Goal: Information Seeking & Learning: Learn about a topic

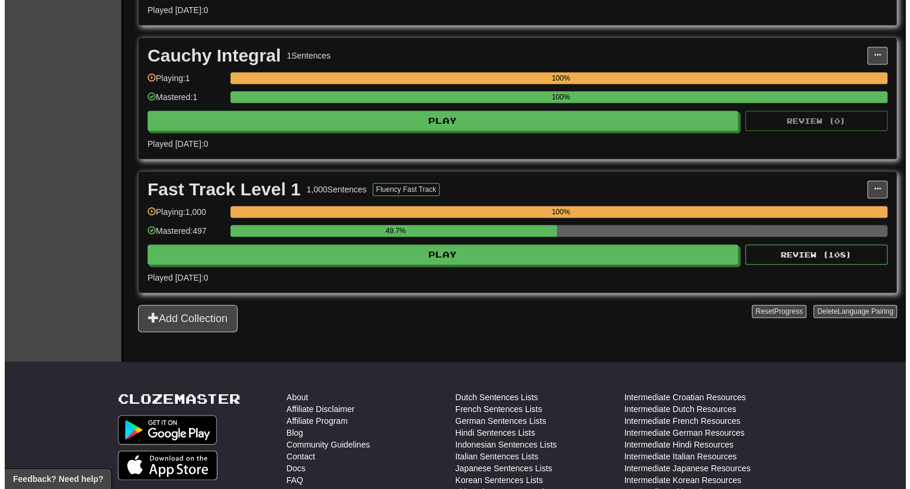
scroll to position [772, 0]
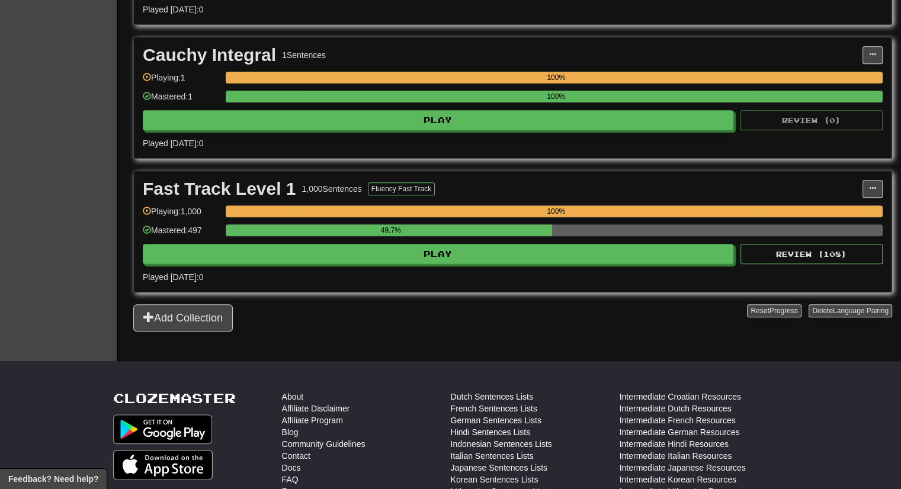
click at [800, 237] on div "49.7%" at bounding box center [554, 234] width 657 height 20
click at [797, 245] on button "Review ( 108 )" at bounding box center [811, 254] width 142 height 20
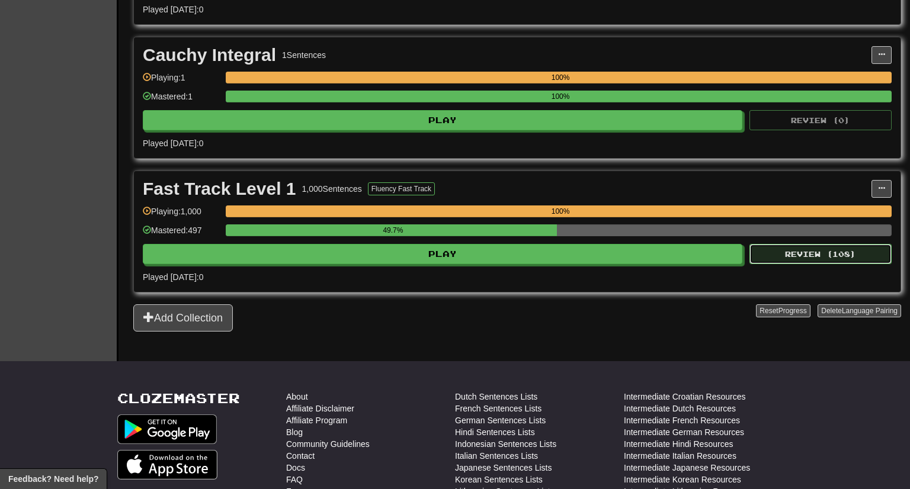
select select "***"
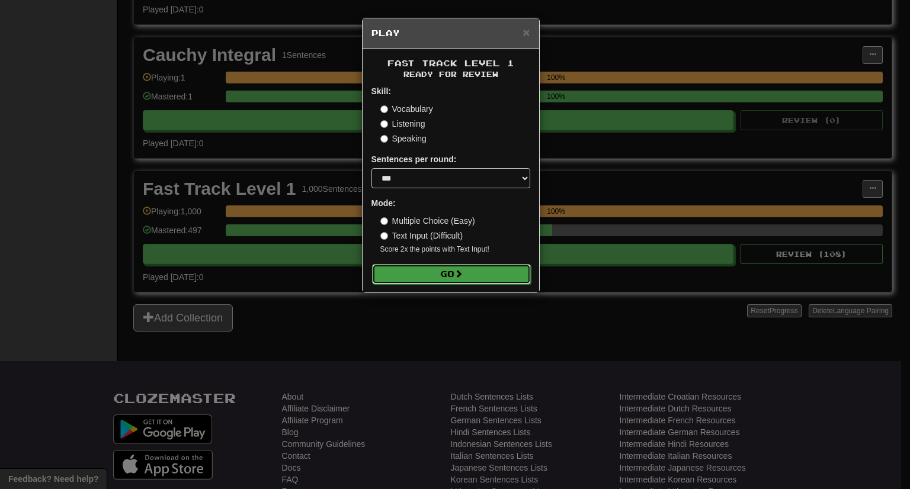
click at [495, 278] on button "Go" at bounding box center [451, 274] width 159 height 20
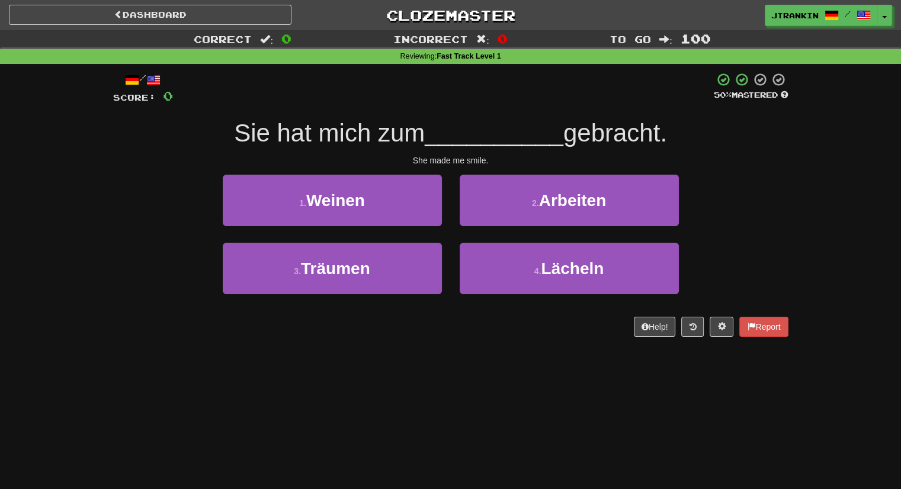
click at [247, 441] on div "Dashboard Clozemaster jtrankin / Toggle Dropdown Dashboard Leaderboard Activity…" at bounding box center [450, 244] width 901 height 489
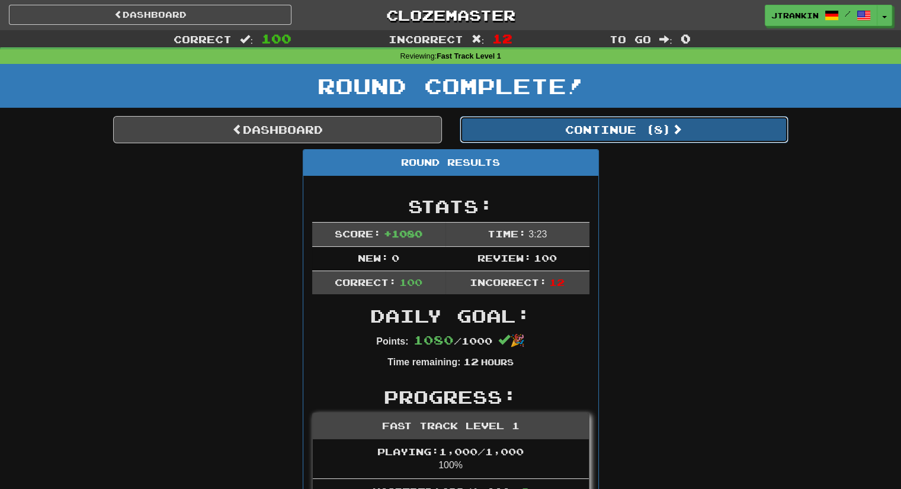
click at [612, 127] on button "Continue ( 8 )" at bounding box center [623, 129] width 329 height 27
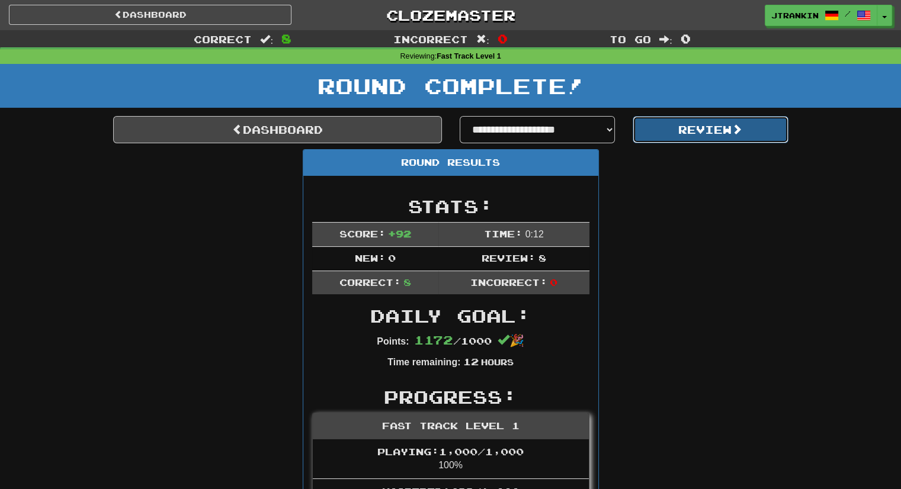
click at [660, 129] on button "Review" at bounding box center [710, 129] width 156 height 27
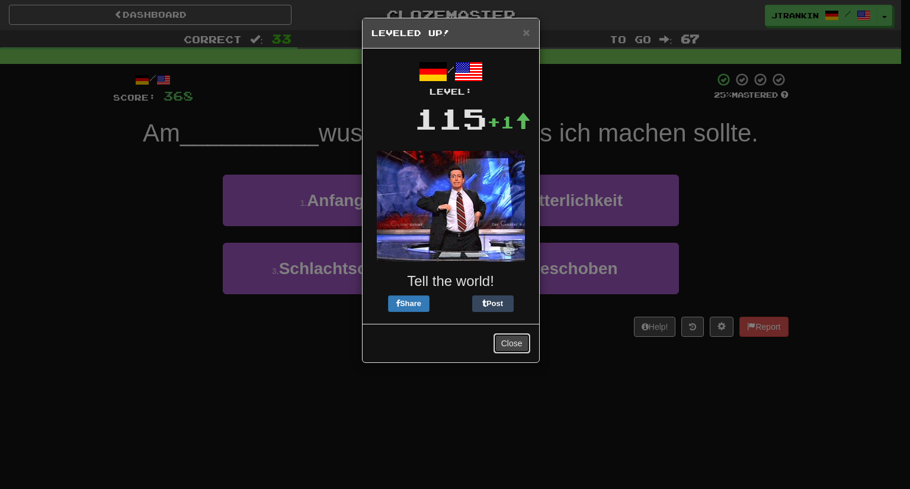
click at [512, 342] on button "Close" at bounding box center [511, 343] width 37 height 20
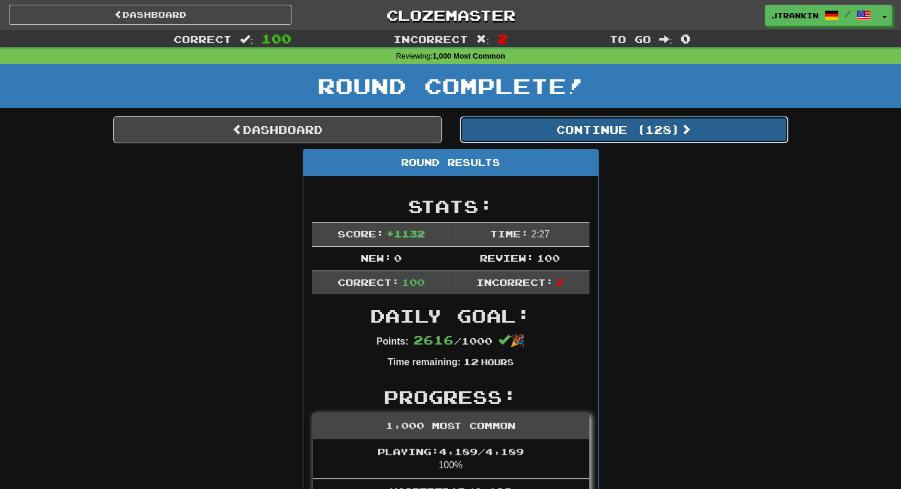
click at [610, 143] on button "Continue ( 128 )" at bounding box center [623, 129] width 329 height 27
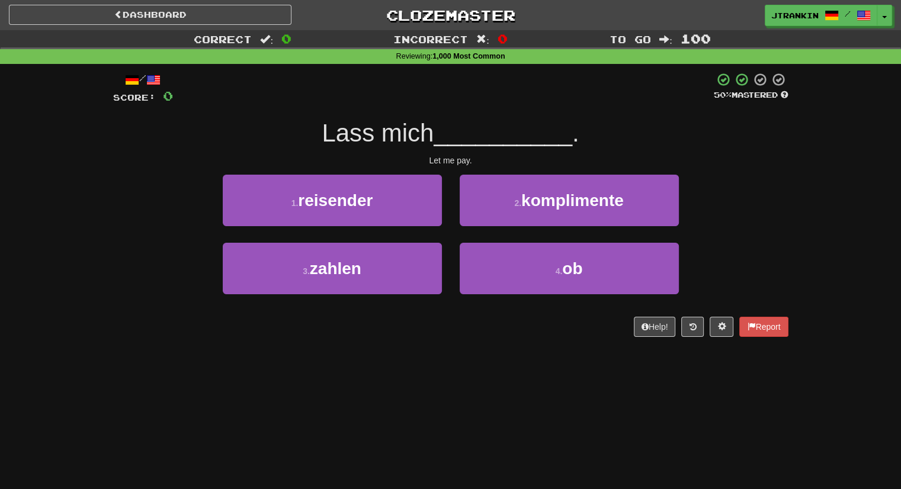
click at [784, 195] on div "1 . reisender 2 . komplimente" at bounding box center [450, 209] width 711 height 68
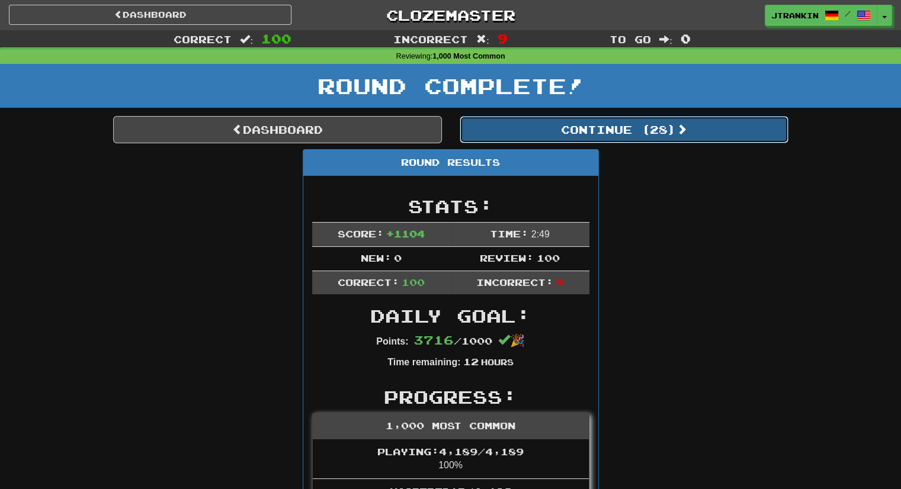
click at [740, 134] on button "Continue ( 28 )" at bounding box center [623, 129] width 329 height 27
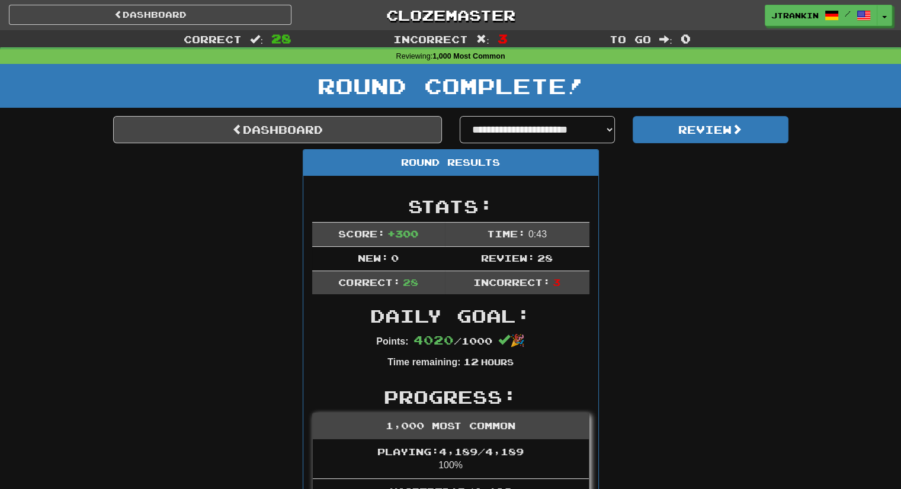
click at [706, 143] on div "**********" at bounding box center [624, 129] width 346 height 27
click at [712, 137] on button "Review" at bounding box center [710, 129] width 156 height 27
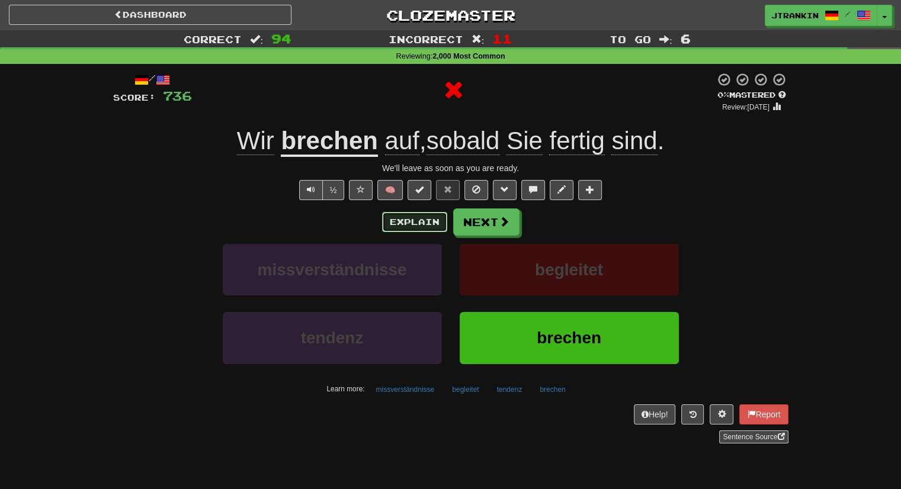
click at [410, 224] on button "Explain" at bounding box center [414, 222] width 65 height 20
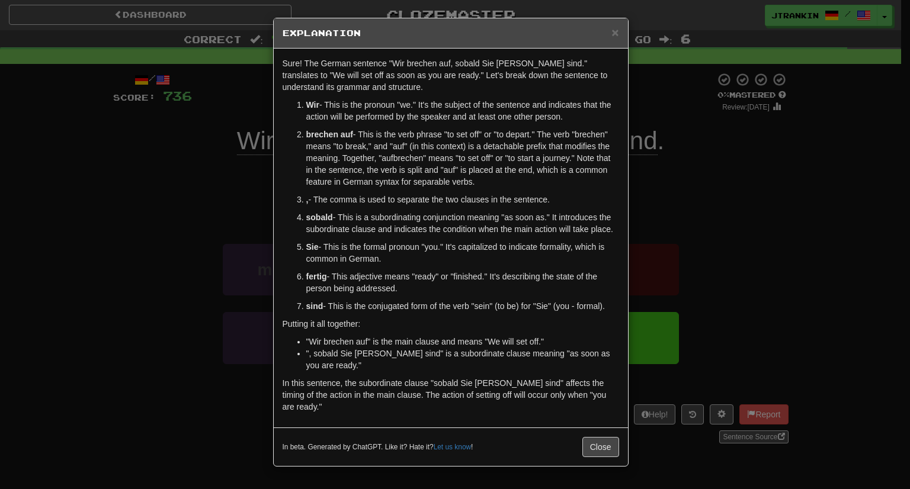
click at [734, 160] on div "× Explanation Sure! The German sentence "Wir brechen auf, sobald Sie fertig sin…" at bounding box center [455, 244] width 910 height 489
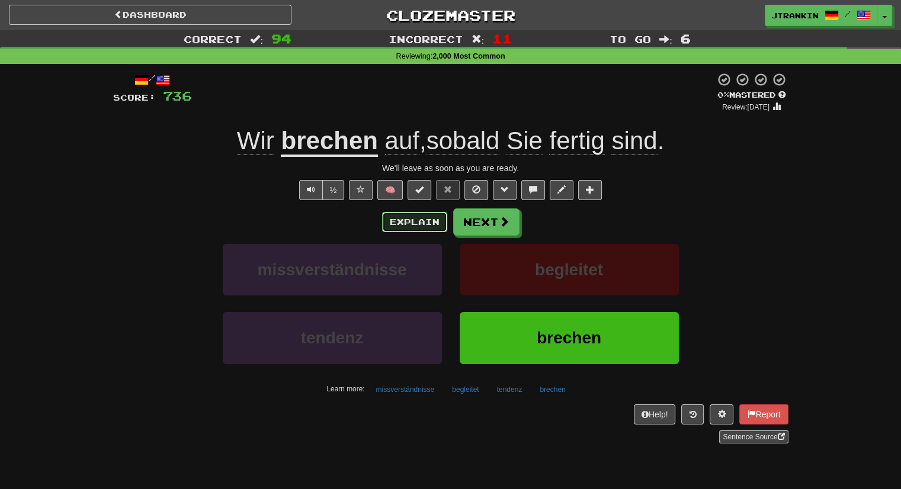
drag, startPoint x: 734, startPoint y: 160, endPoint x: 418, endPoint y: 220, distance: 321.2
click at [418, 220] on button "Explain" at bounding box center [414, 222] width 65 height 20
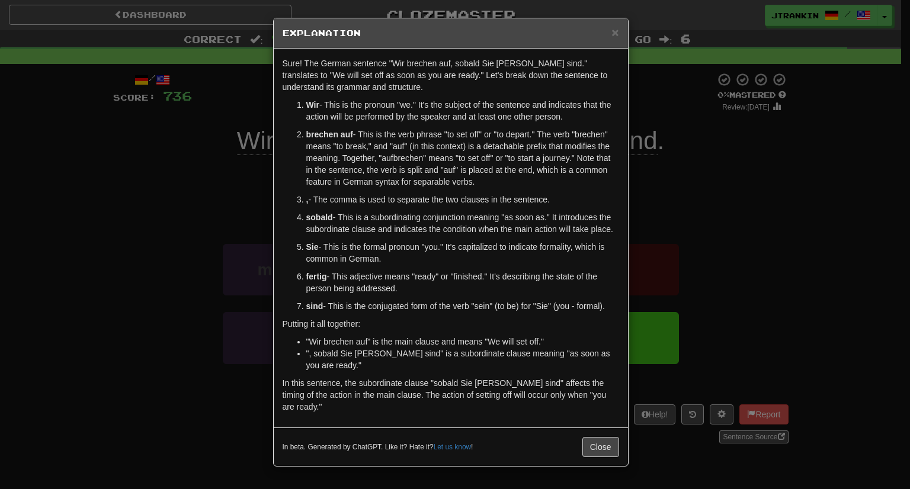
click at [697, 173] on div "× Explanation Sure! The German sentence "Wir brechen auf, sobald Sie fertig sin…" at bounding box center [455, 244] width 910 height 489
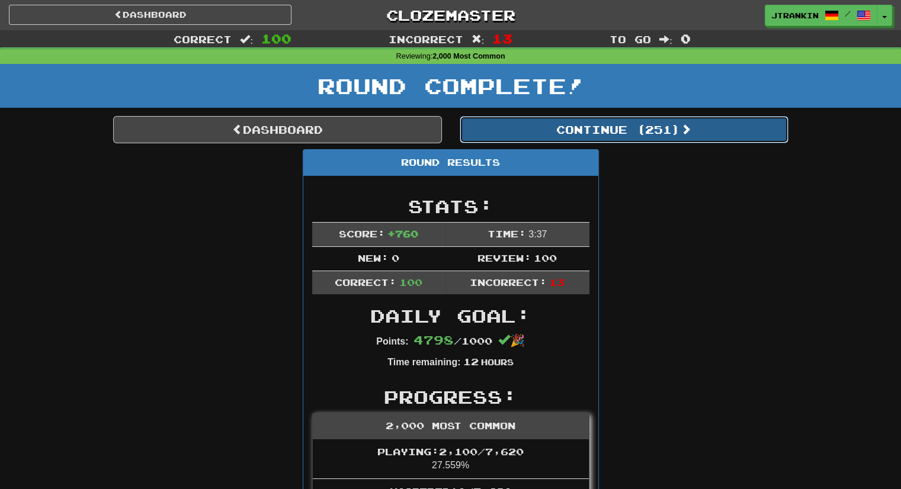
click at [691, 132] on span at bounding box center [685, 129] width 11 height 11
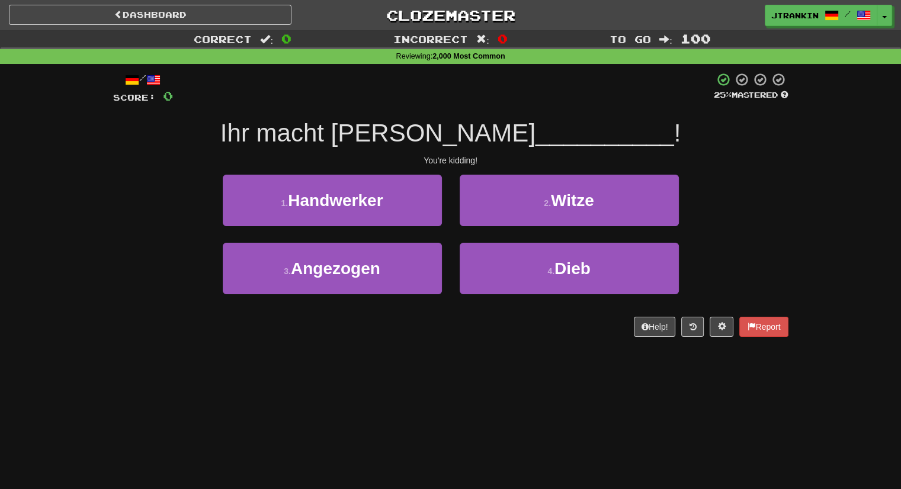
click at [786, 179] on div "1 . Handwerker 2 . Witze" at bounding box center [450, 209] width 711 height 68
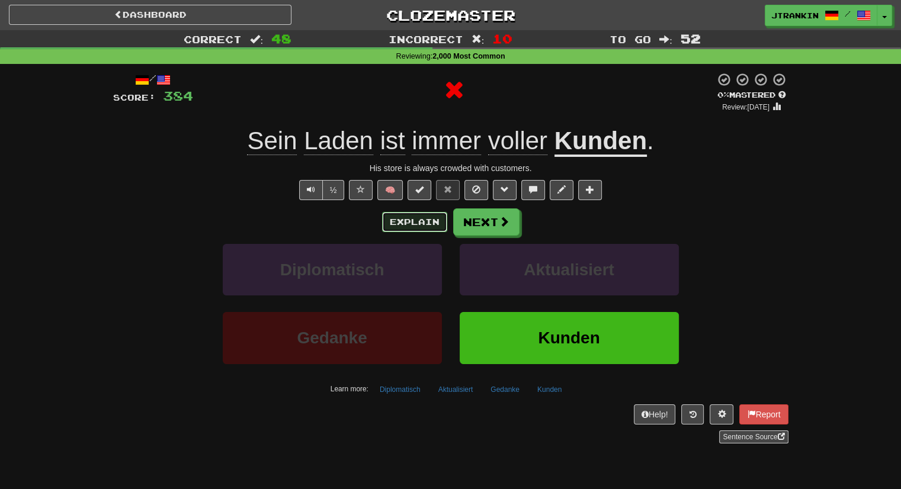
click at [394, 216] on button "Explain" at bounding box center [414, 222] width 65 height 20
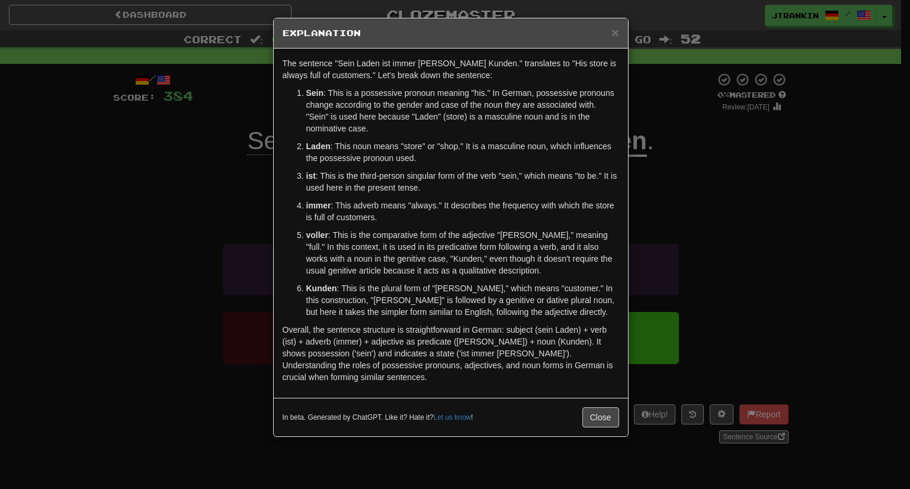
click at [701, 296] on div "× Explanation The sentence "Sein Laden ist immer voller Kunden." translates to …" at bounding box center [455, 244] width 910 height 489
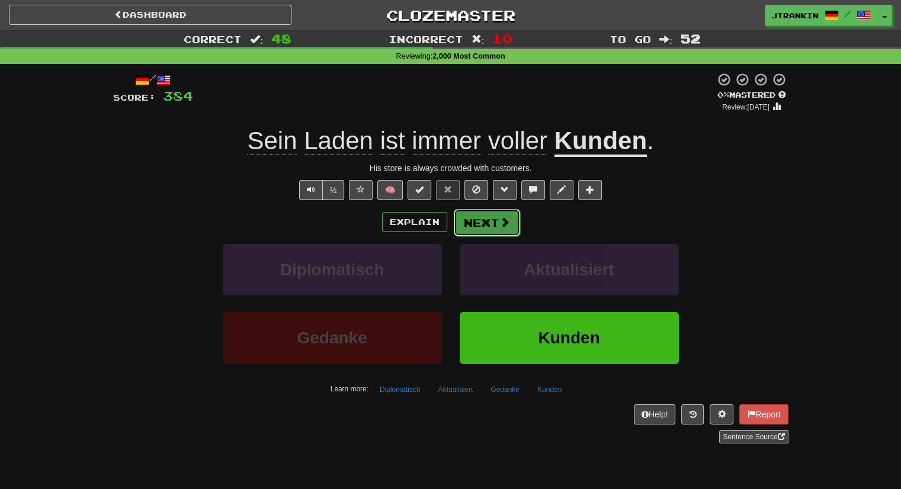
click at [489, 221] on button "Next" at bounding box center [487, 222] width 66 height 27
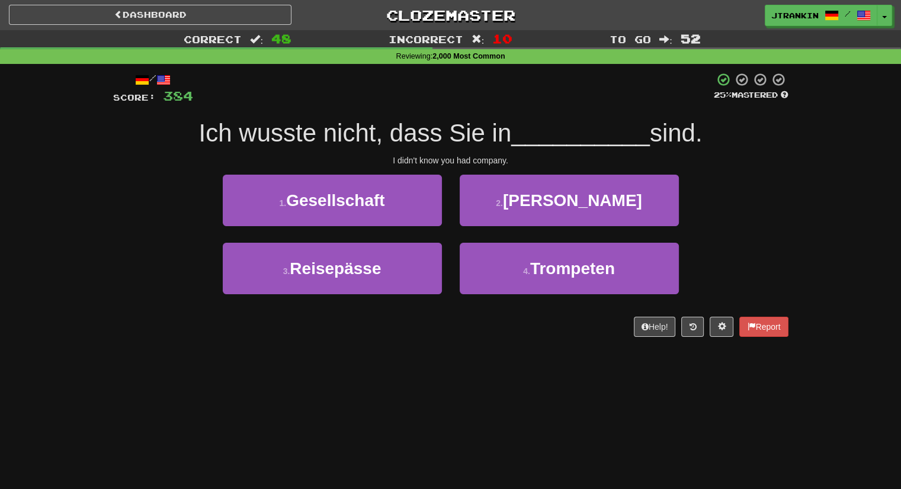
click at [699, 220] on div "1 . Gesellschaft 2 . Kohl" at bounding box center [450, 209] width 711 height 68
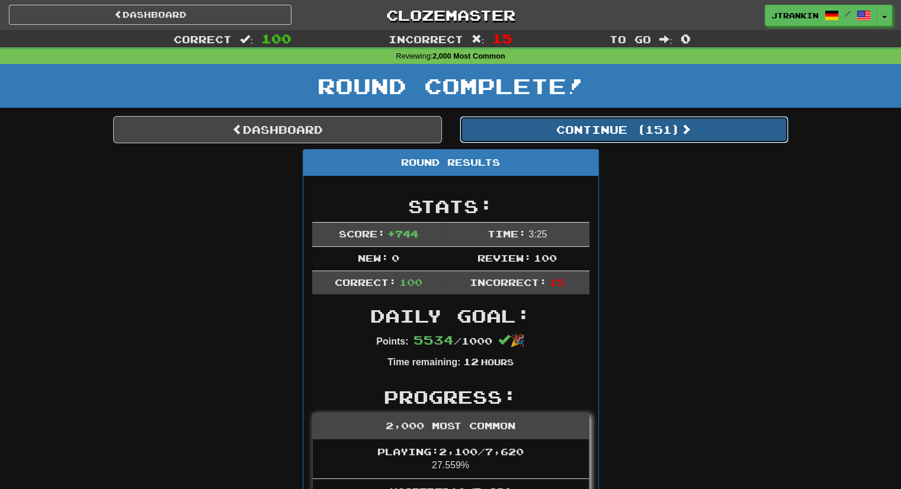
click at [683, 131] on button "Continue ( 151 )" at bounding box center [623, 129] width 329 height 27
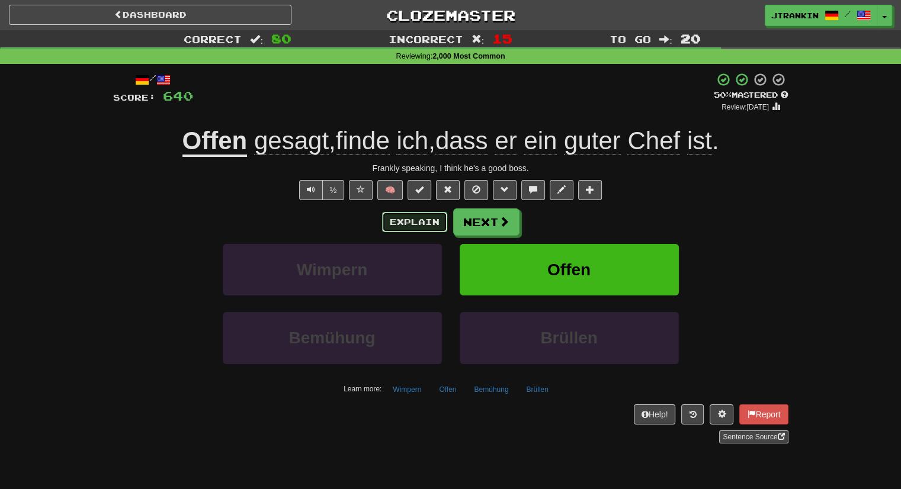
click at [424, 223] on button "Explain" at bounding box center [414, 222] width 65 height 20
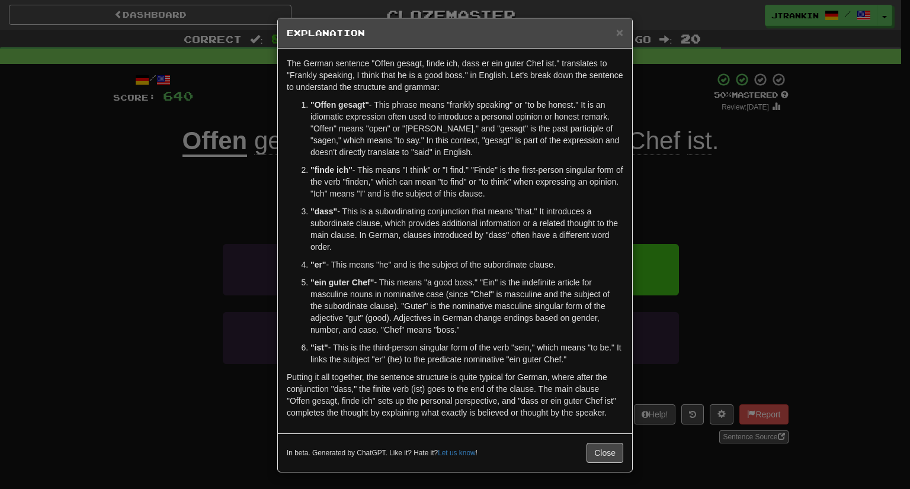
click at [757, 175] on div "× Explanation The German sentence "Offen gesagt, finde ich, dass er ein guter C…" at bounding box center [455, 244] width 910 height 489
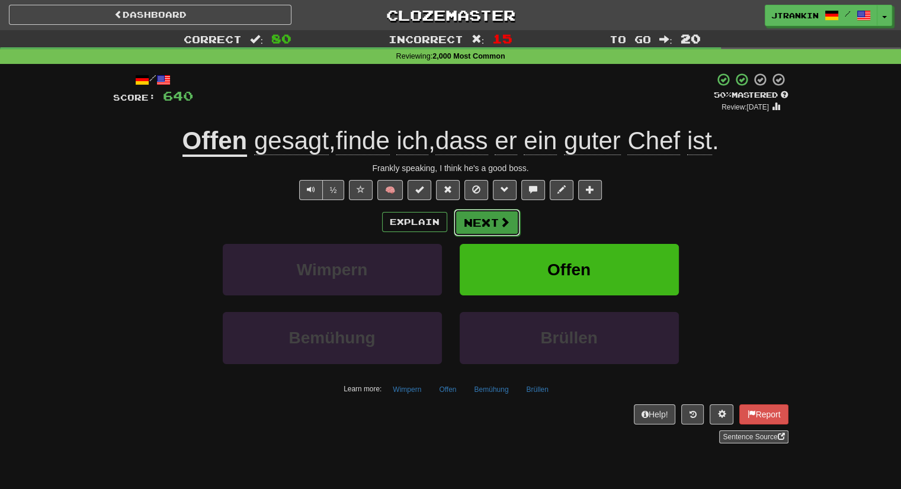
click at [505, 228] on button "Next" at bounding box center [487, 222] width 66 height 27
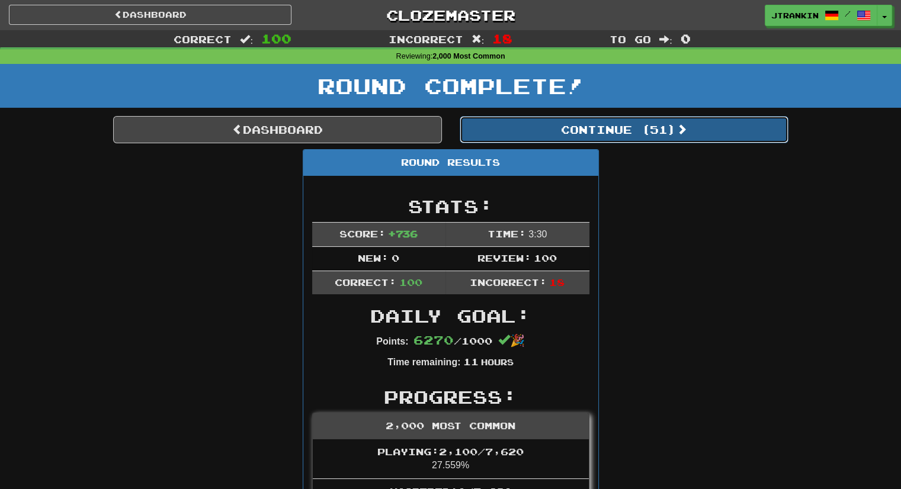
click at [724, 116] on button "Continue ( 51 )" at bounding box center [623, 129] width 329 height 27
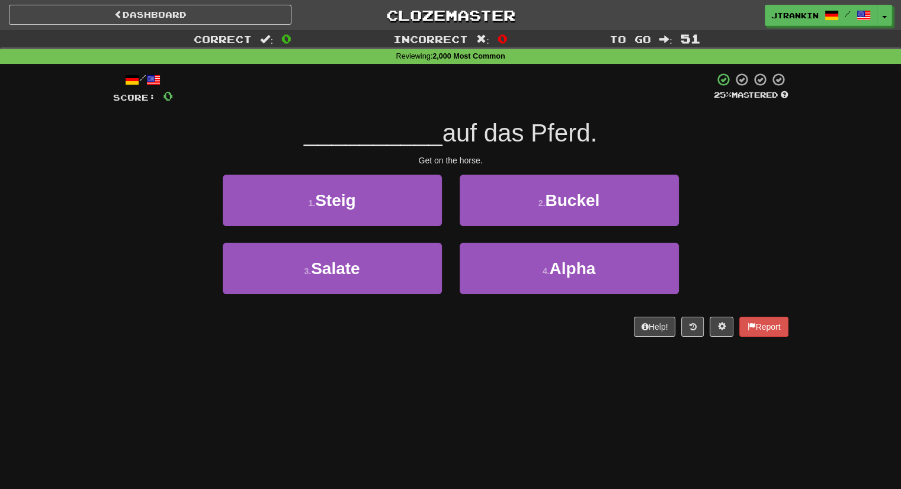
click at [862, 162] on div "Correct : 0 Incorrect : 0 To go : 51 Reviewing : 2,000 Most Common / Score: 0 2…" at bounding box center [450, 191] width 901 height 323
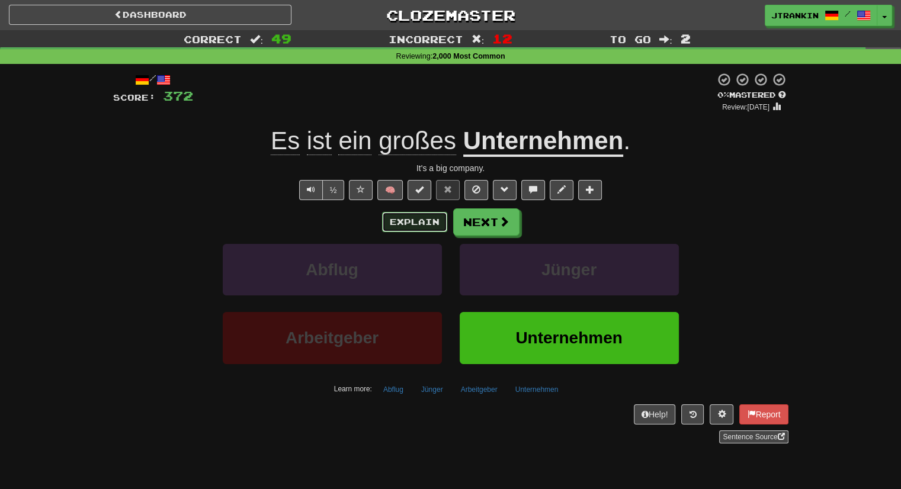
click at [402, 212] on button "Explain" at bounding box center [414, 222] width 65 height 20
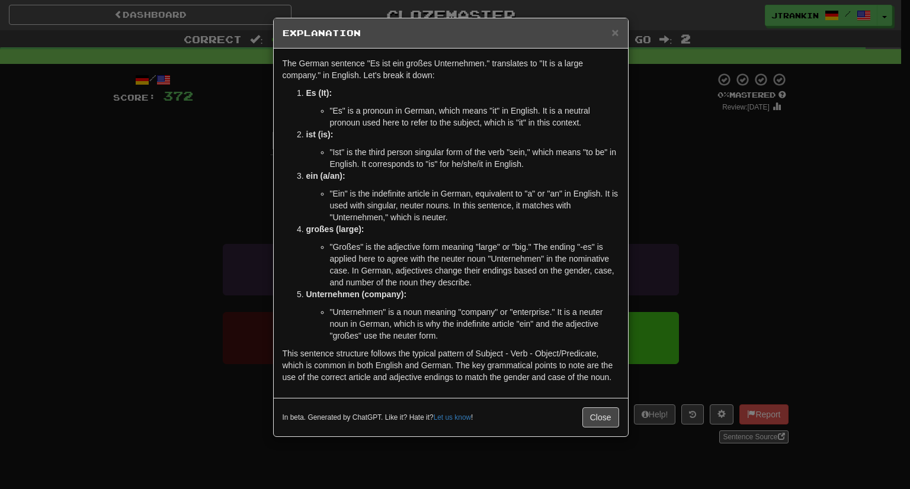
click at [708, 128] on div "× Explanation The German sentence "Es ist ein großes Unternehmen." translates t…" at bounding box center [455, 244] width 910 height 489
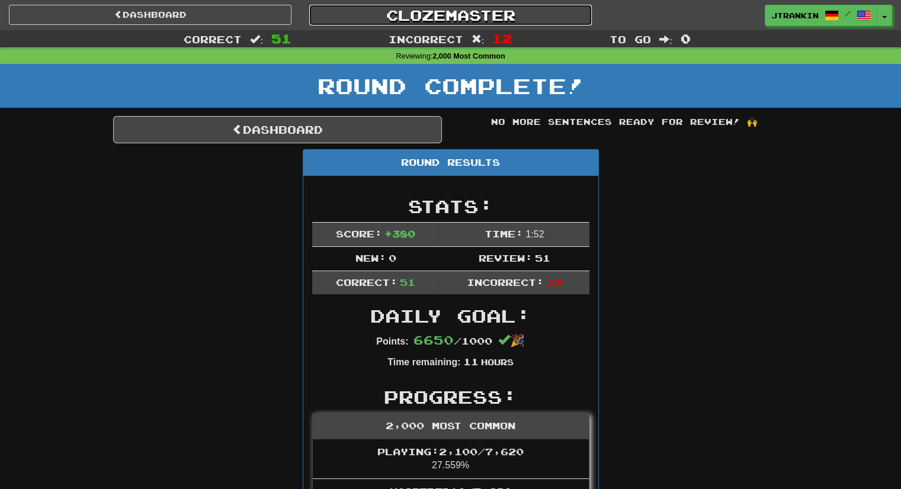
click at [497, 8] on link "Clozemaster" at bounding box center [450, 15] width 282 height 21
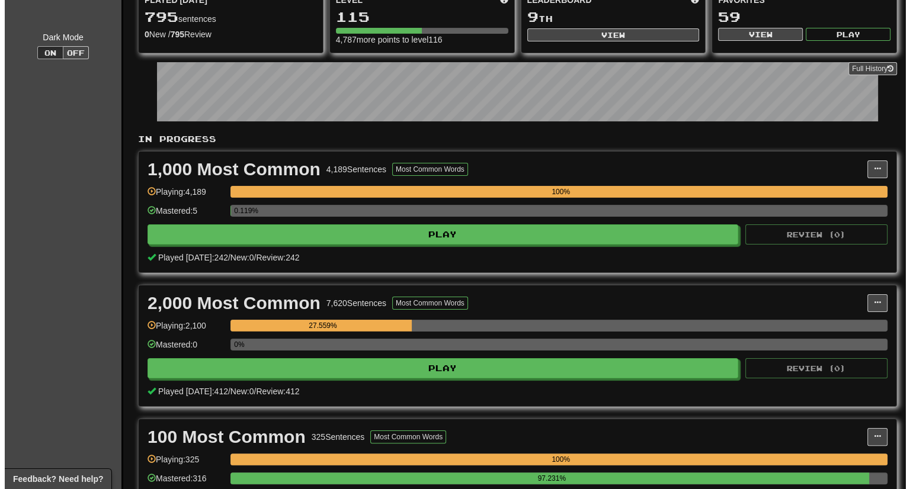
scroll to position [124, 0]
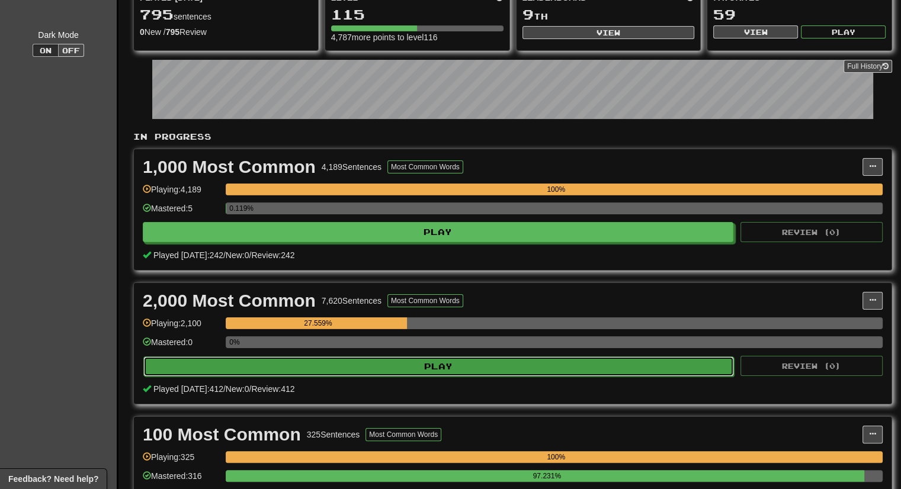
click at [610, 365] on button "Play" at bounding box center [438, 366] width 590 height 20
select select "***"
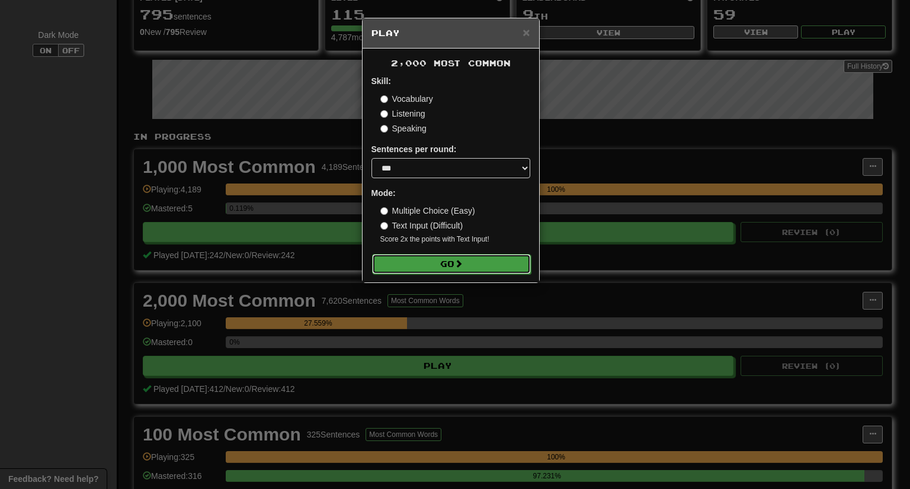
click at [513, 264] on button "Go" at bounding box center [451, 264] width 159 height 20
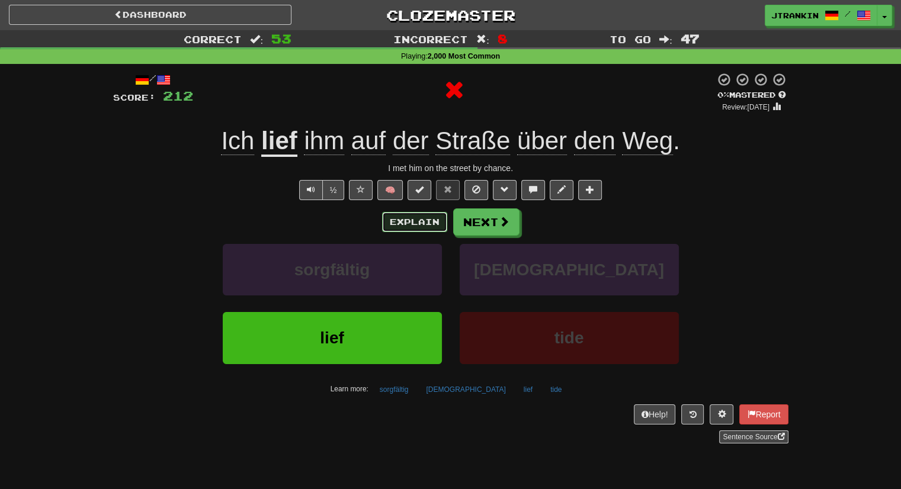
click at [433, 224] on button "Explain" at bounding box center [414, 222] width 65 height 20
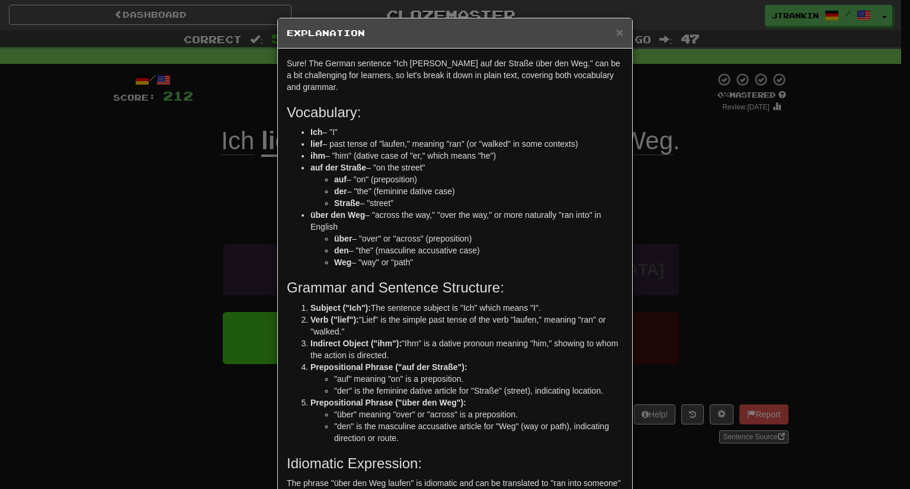
click at [696, 209] on div "× Explanation Sure! The German sentence "Ich [PERSON_NAME] auf der Straße über …" at bounding box center [455, 244] width 910 height 489
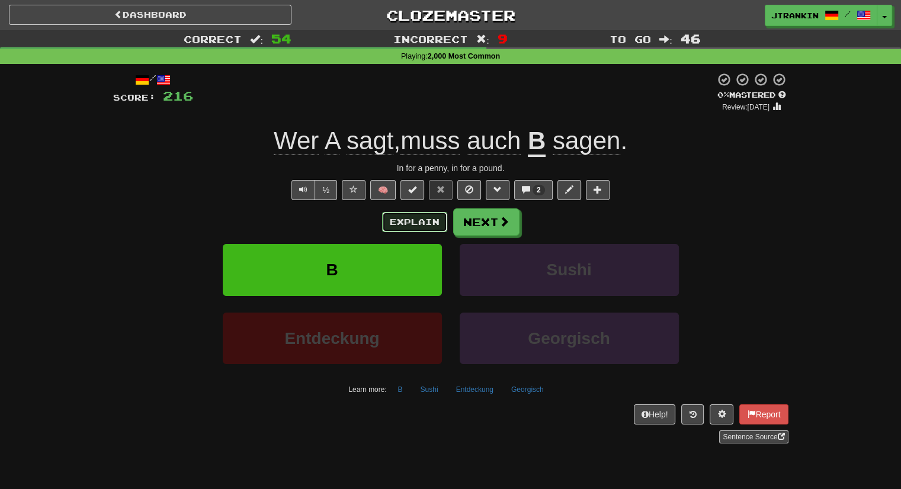
click at [393, 221] on button "Explain" at bounding box center [414, 222] width 65 height 20
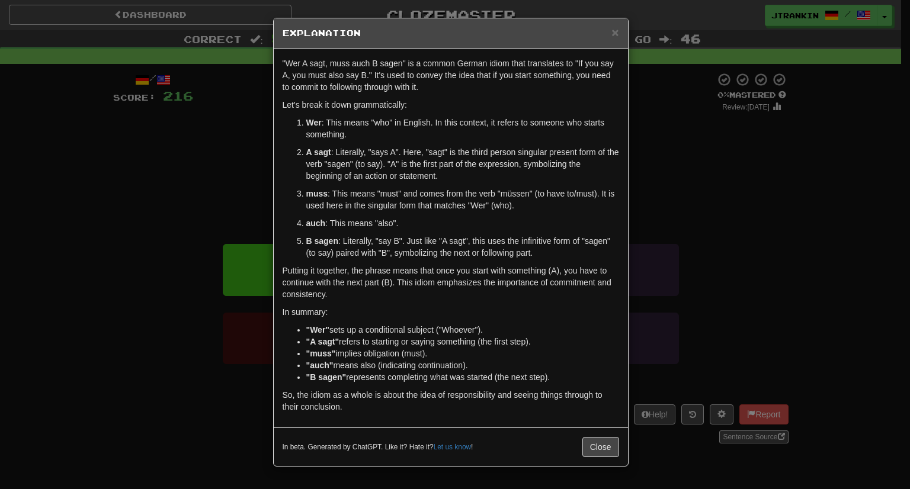
click at [648, 235] on div "× Explanation "Wer A sagt, muss auch B sagen" is a common German idiom that tra…" at bounding box center [455, 244] width 910 height 489
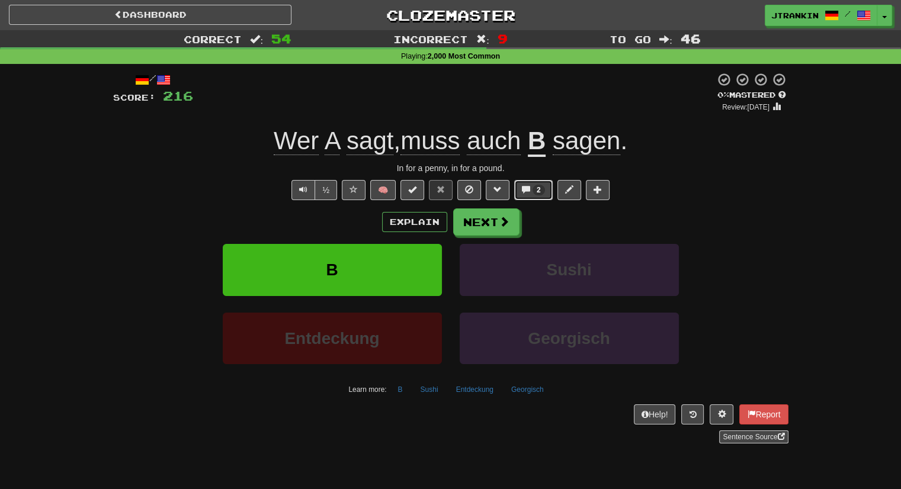
click at [536, 182] on button "2" at bounding box center [533, 190] width 38 height 20
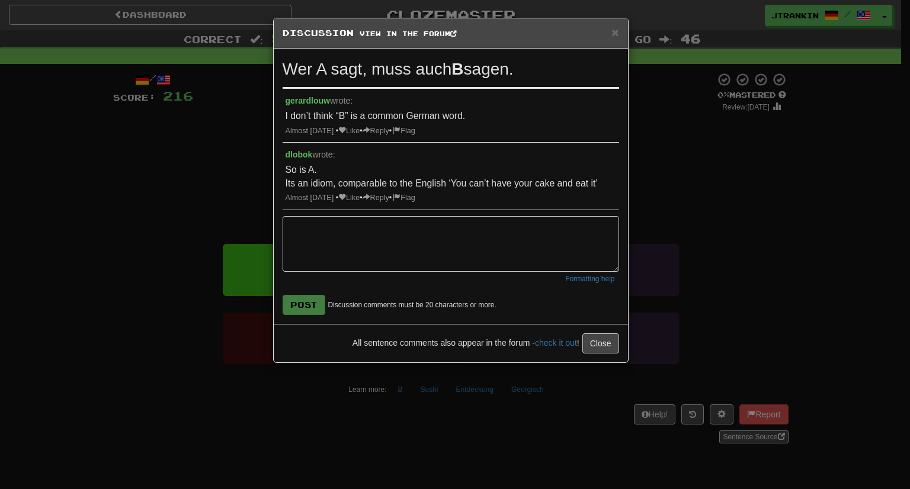
click at [639, 195] on div "× Discussion View in the forum Wer A sagt, muss auch B sagen. [PERSON_NAME] wro…" at bounding box center [455, 244] width 910 height 489
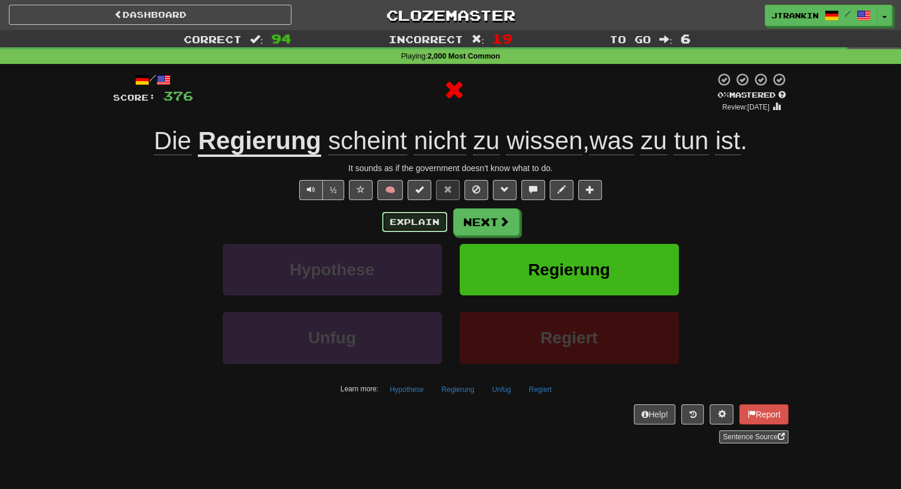
click at [413, 225] on button "Explain" at bounding box center [414, 222] width 65 height 20
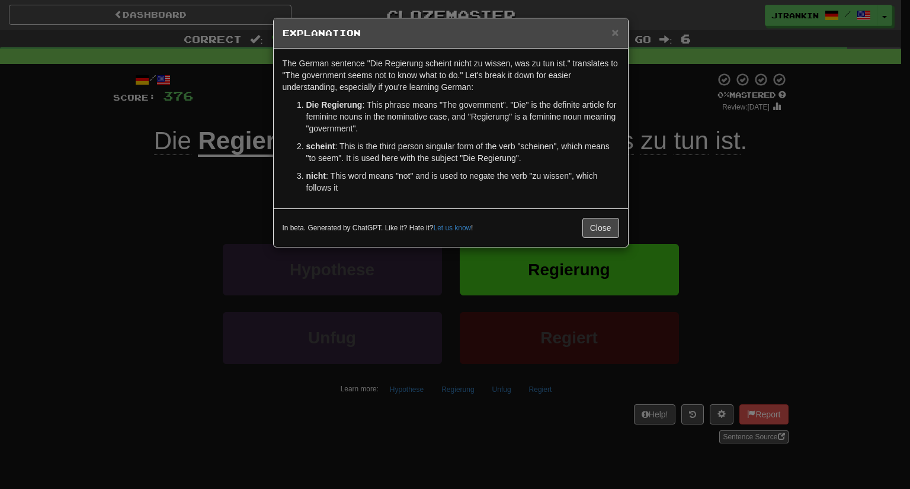
click at [750, 194] on div "× Explanation The German sentence "Die Regierung scheint nicht zu wissen, was z…" at bounding box center [455, 244] width 910 height 489
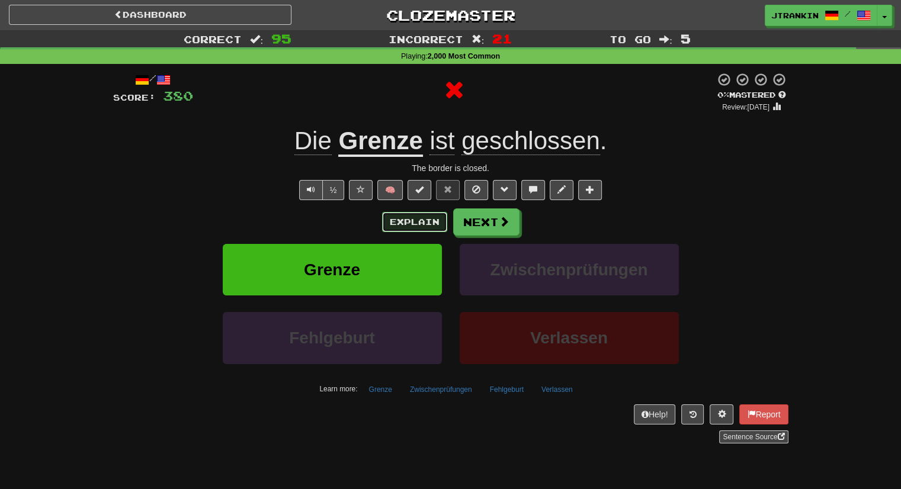
click at [413, 223] on button "Explain" at bounding box center [414, 222] width 65 height 20
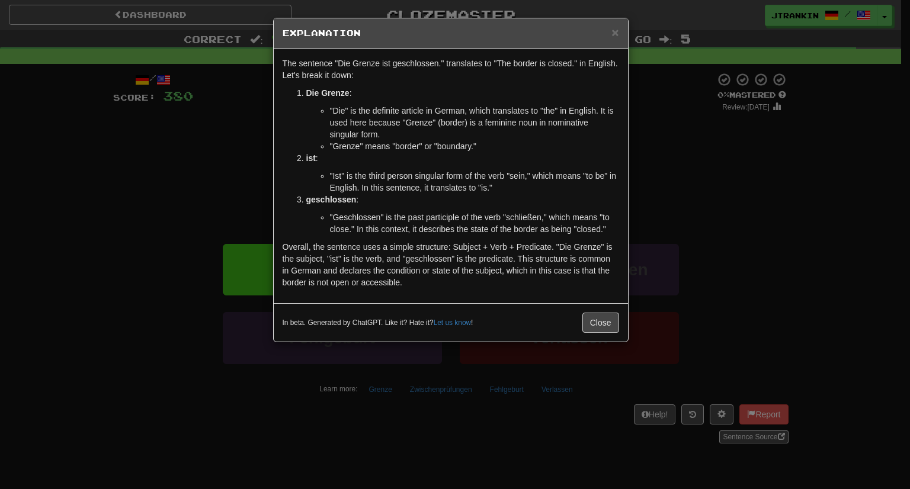
click at [735, 224] on div "× Explanation The sentence "Die Grenze ist geschlossen." translates to "The bor…" at bounding box center [455, 244] width 910 height 489
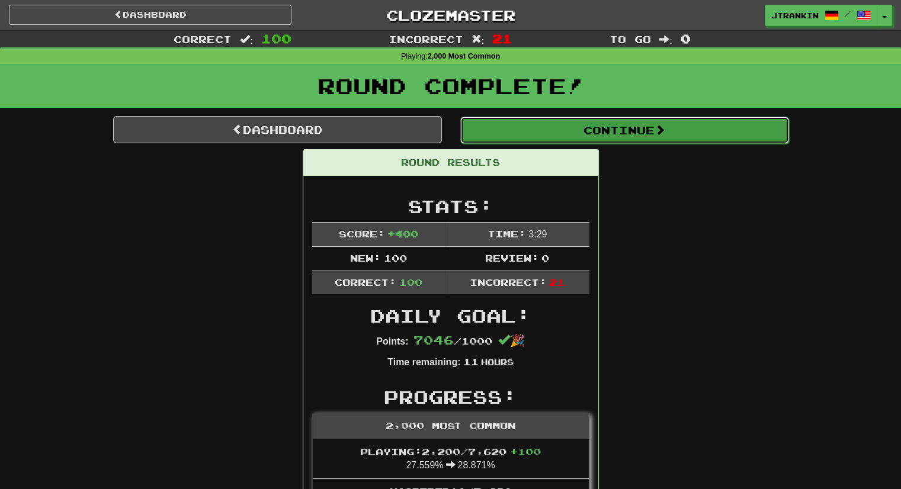
click at [728, 121] on button "Continue" at bounding box center [624, 130] width 329 height 27
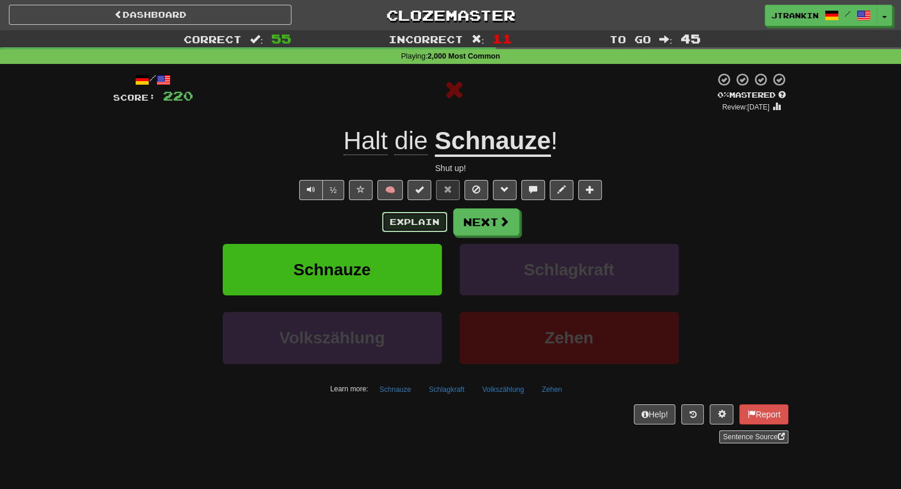
click at [431, 221] on button "Explain" at bounding box center [414, 222] width 65 height 20
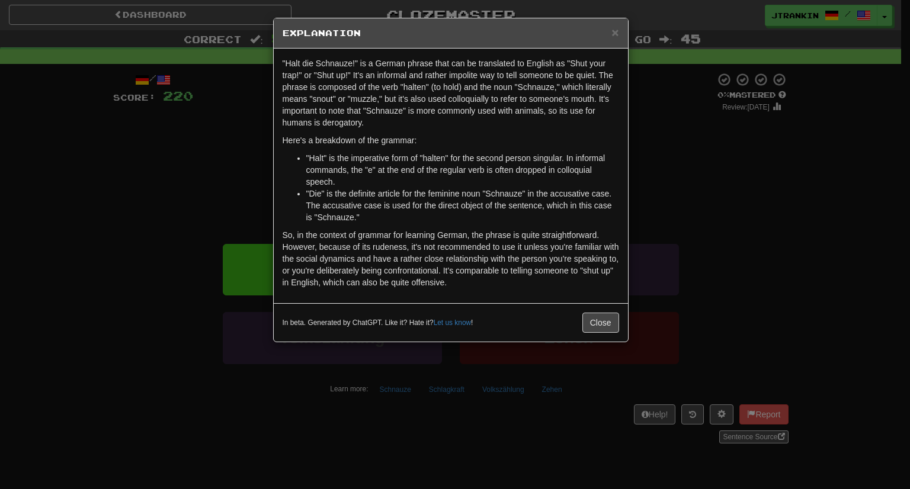
click at [784, 217] on div "× Explanation "Halt die Schnauze!" is a German phrase that can be translated to…" at bounding box center [455, 244] width 910 height 489
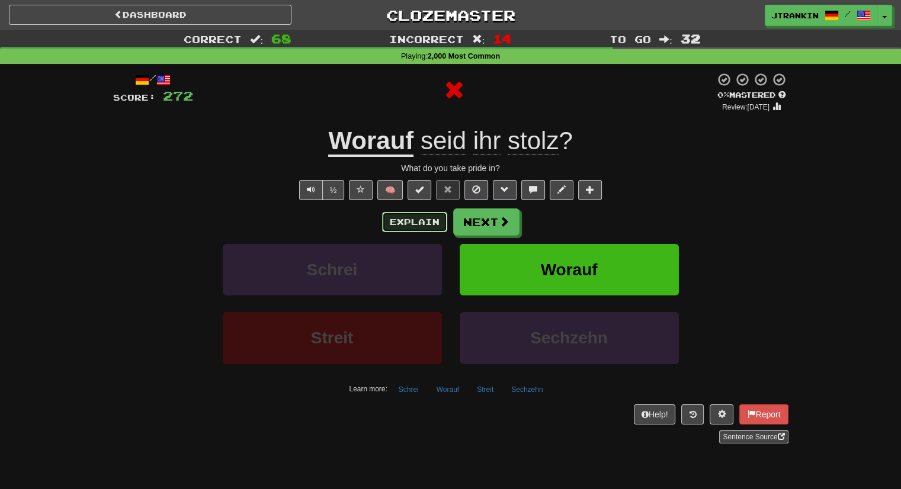
click at [434, 218] on button "Explain" at bounding box center [414, 222] width 65 height 20
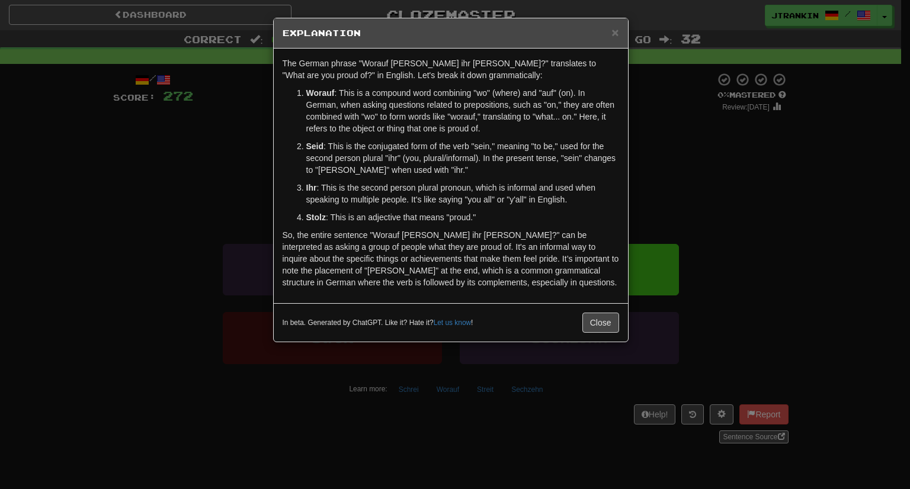
click at [703, 202] on div "× Explanation The German phrase "Worauf [PERSON_NAME] ihr [PERSON_NAME]?" trans…" at bounding box center [455, 244] width 910 height 489
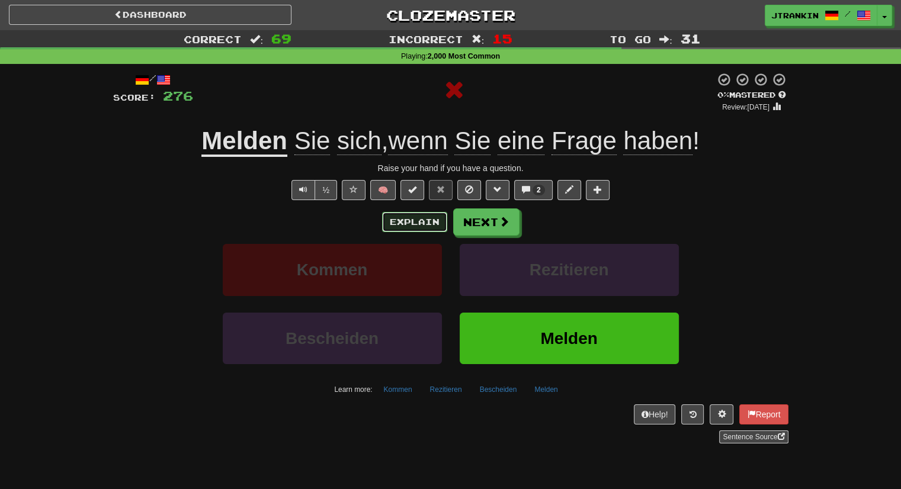
click at [400, 229] on button "Explain" at bounding box center [414, 222] width 65 height 20
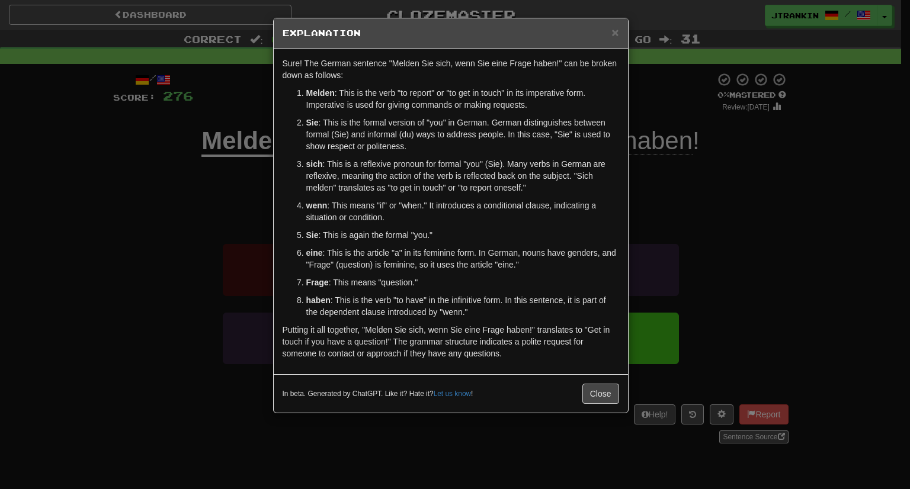
click at [672, 255] on div "× Explanation Sure! The German sentence "Melden Sie sich, wenn Sie eine Frage h…" at bounding box center [455, 244] width 910 height 489
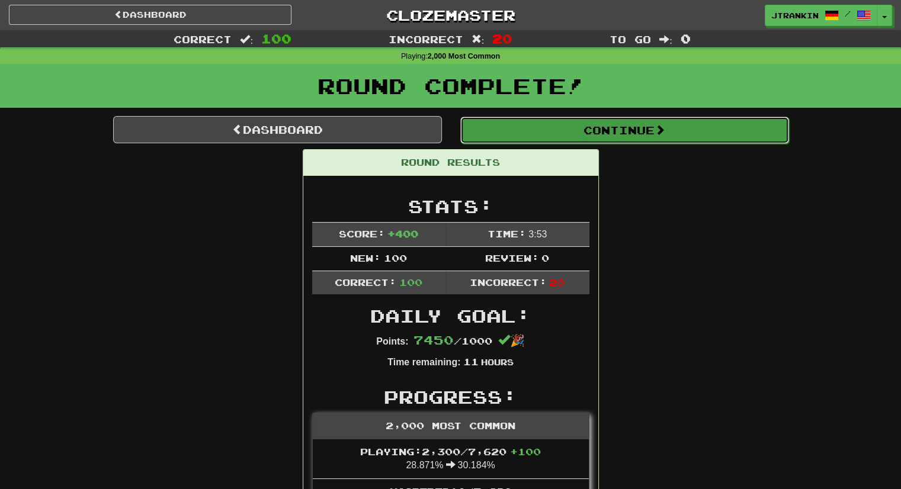
click at [746, 130] on button "Continue" at bounding box center [624, 130] width 329 height 27
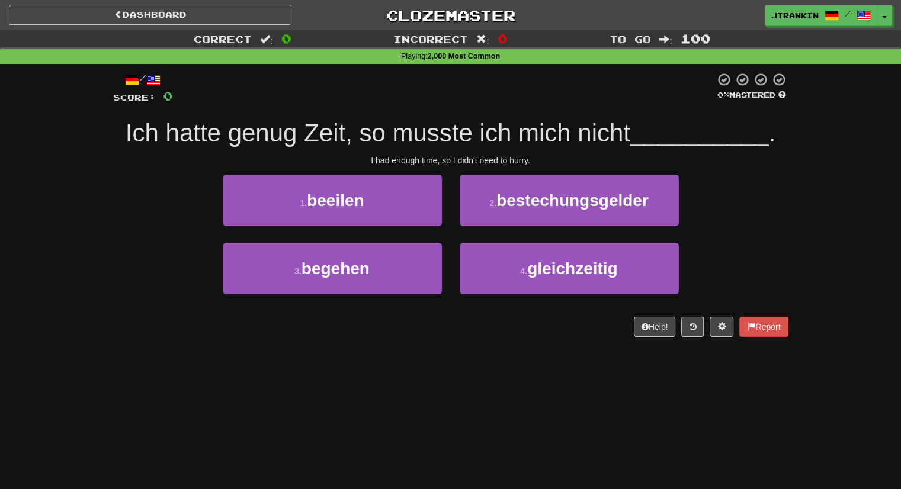
click at [826, 188] on div "Correct : 0 Incorrect : 0 To go : 100 Playing : 2,000 Most Common / Score: 0 0 …" at bounding box center [450, 191] width 901 height 323
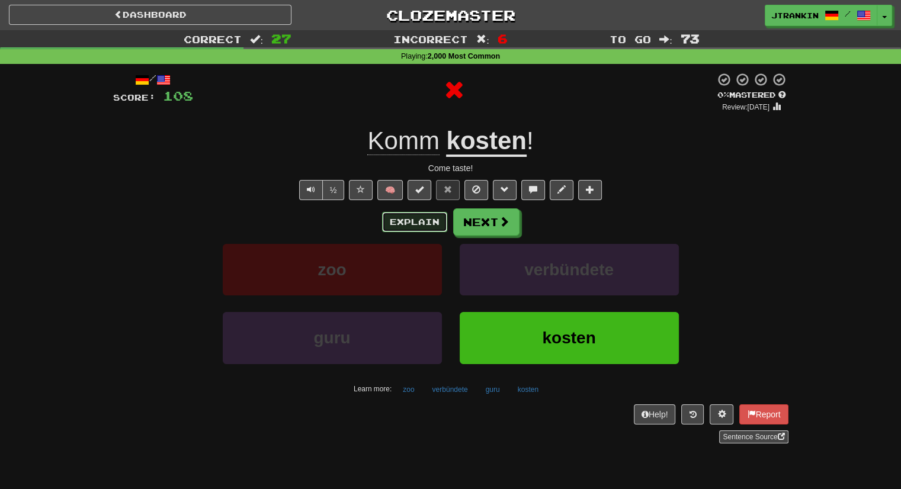
click at [429, 219] on button "Explain" at bounding box center [414, 222] width 65 height 20
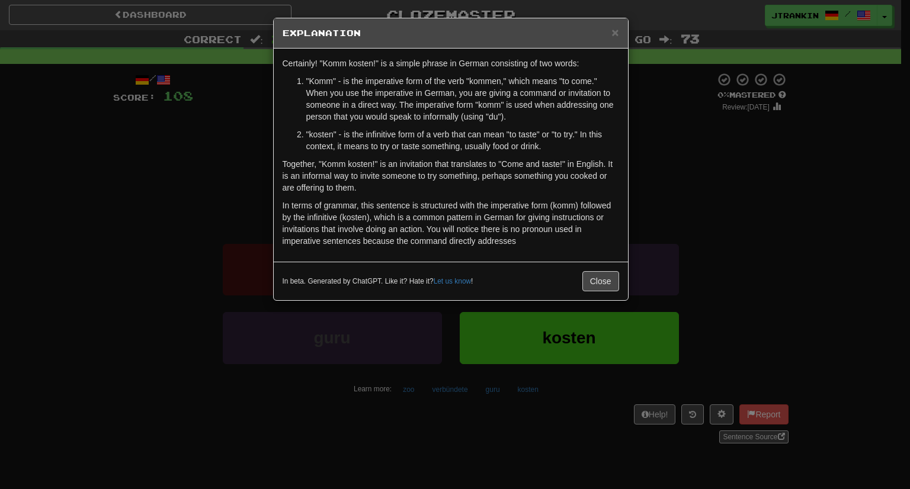
click at [775, 254] on div "× Explanation Certainly! "Komm kosten!" is a simple phrase in German consisting…" at bounding box center [455, 244] width 910 height 489
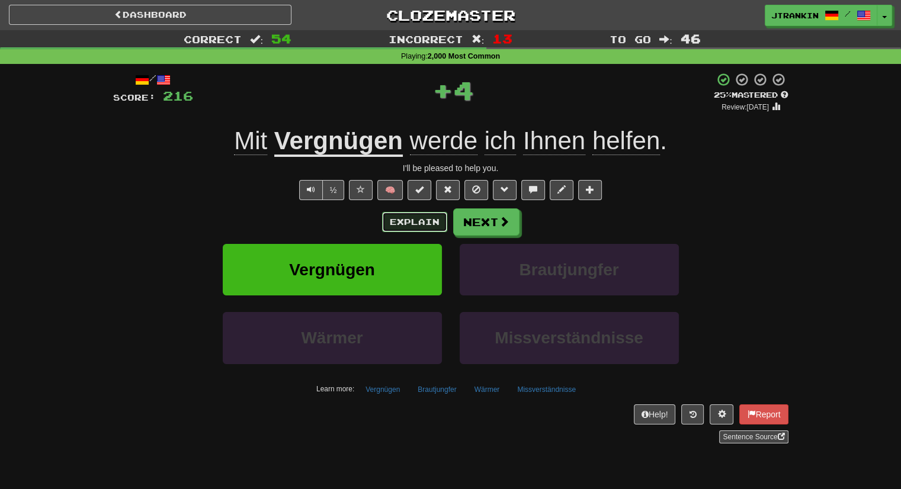
click at [436, 220] on button "Explain" at bounding box center [414, 222] width 65 height 20
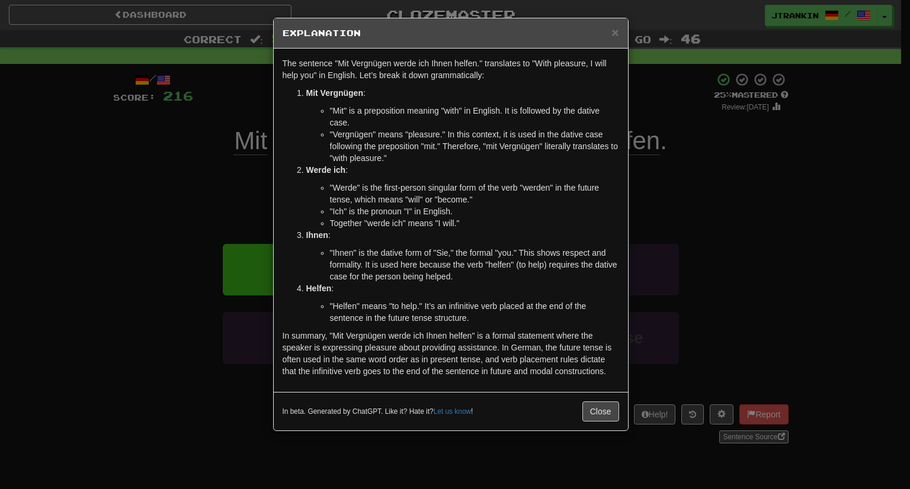
click at [742, 172] on div "× Explanation The sentence "Mit Vergnügen werde ich Ihnen helfen." translates t…" at bounding box center [455, 244] width 910 height 489
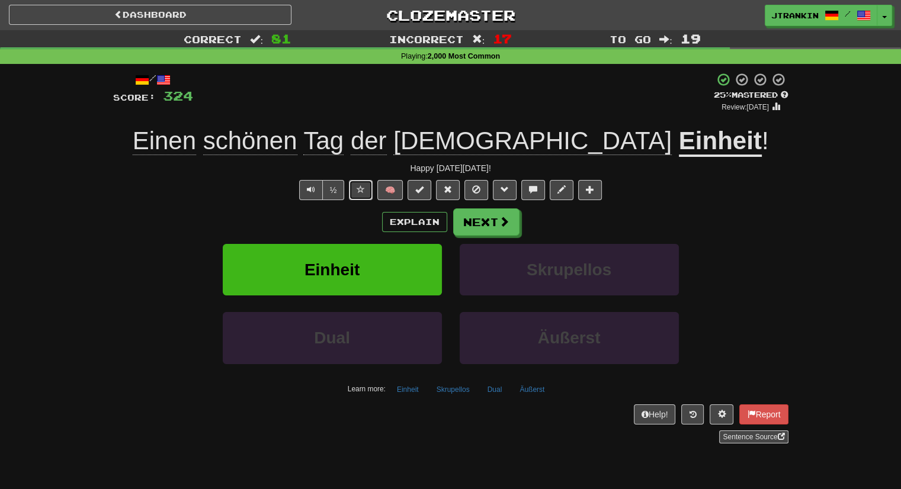
click at [355, 192] on button at bounding box center [361, 190] width 24 height 20
click at [489, 221] on button "Next" at bounding box center [487, 222] width 66 height 27
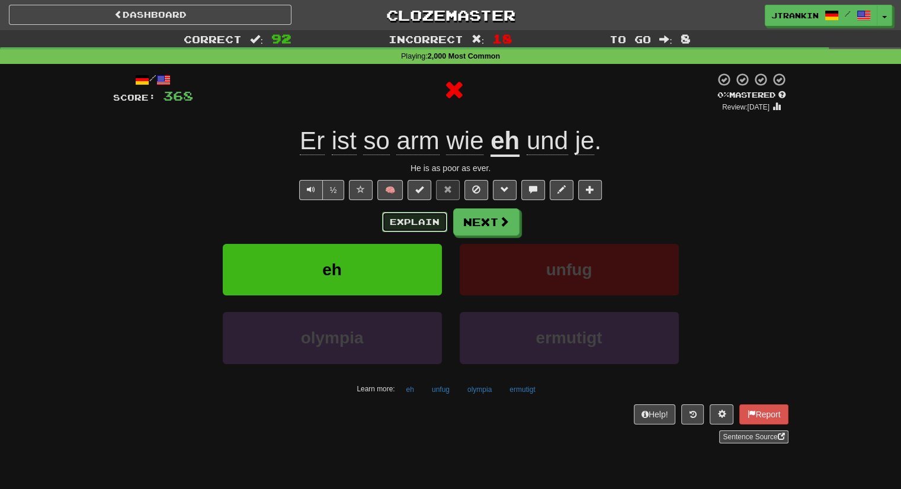
click at [430, 218] on button "Explain" at bounding box center [414, 222] width 65 height 20
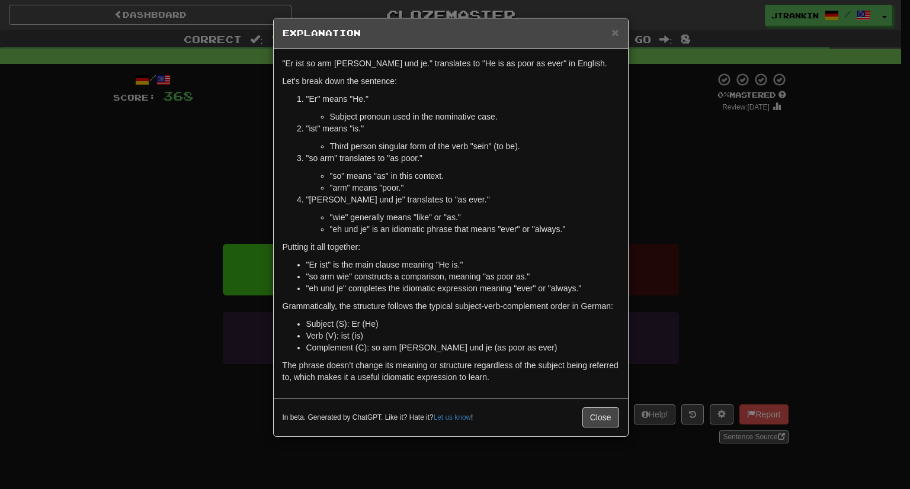
click at [722, 160] on div "× Explanation "Er ist so arm [PERSON_NAME] und je." translates to "He is as poo…" at bounding box center [455, 244] width 910 height 489
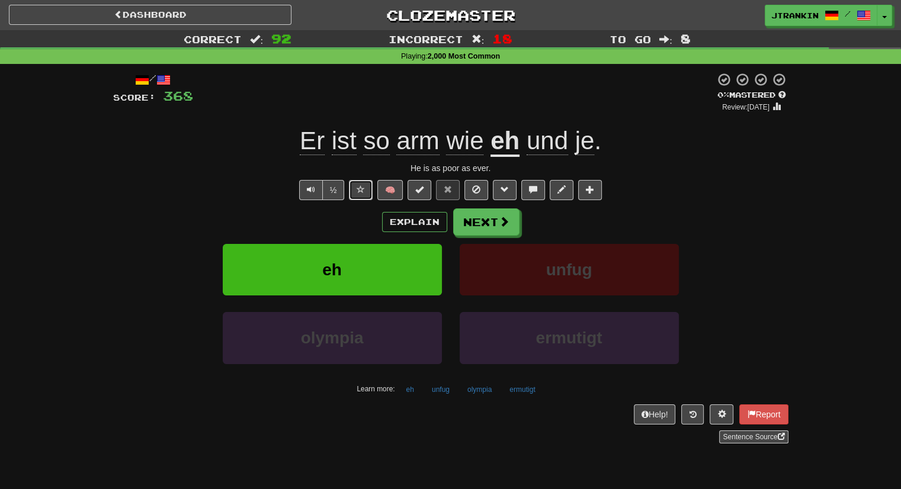
click at [350, 186] on button at bounding box center [361, 190] width 24 height 20
click at [505, 223] on span at bounding box center [504, 222] width 11 height 11
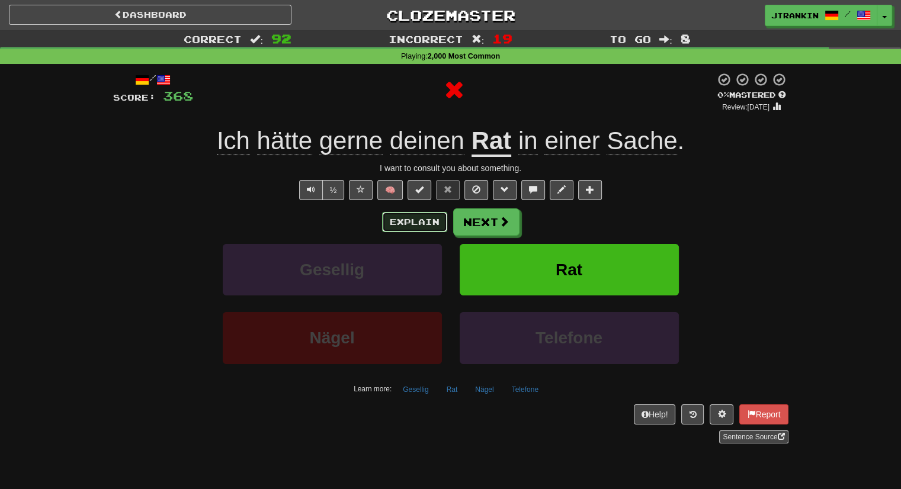
click at [427, 219] on button "Explain" at bounding box center [414, 222] width 65 height 20
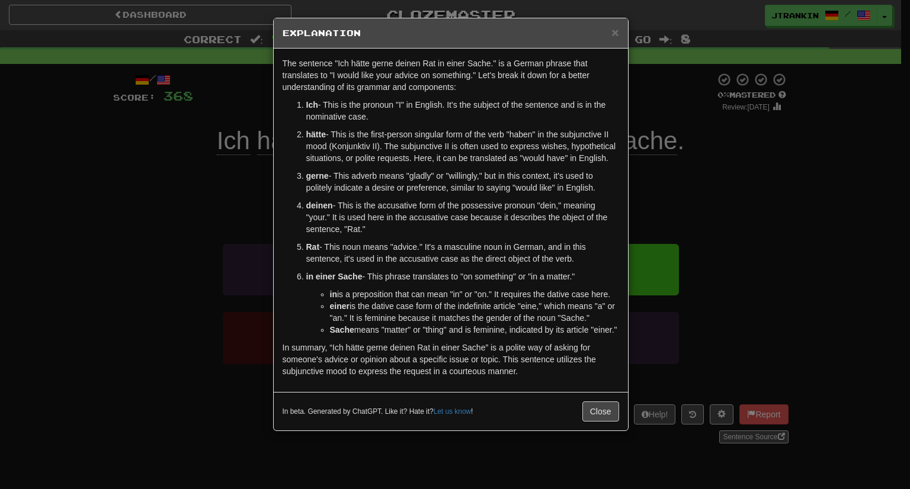
click at [741, 211] on div "× Explanation The sentence "Ich hätte gerne deinen Rat in einer Sache." is a Ge…" at bounding box center [455, 244] width 910 height 489
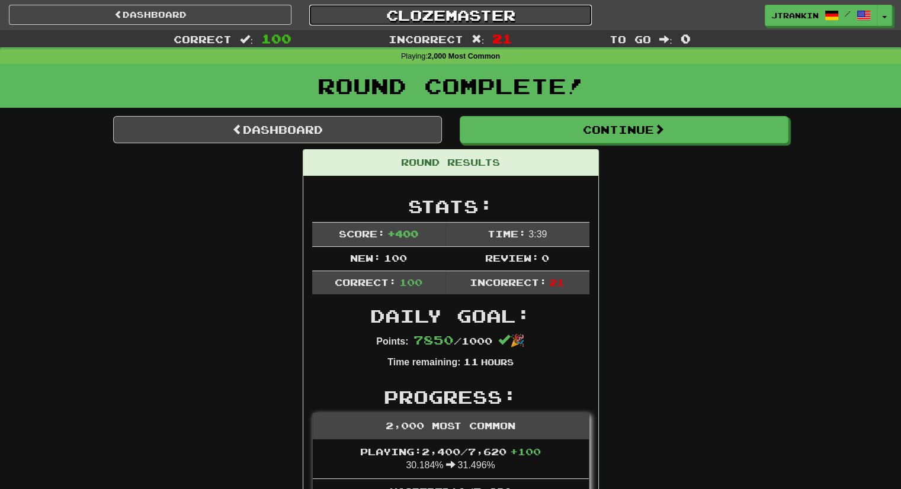
click at [475, 8] on link "Clozemaster" at bounding box center [450, 15] width 282 height 21
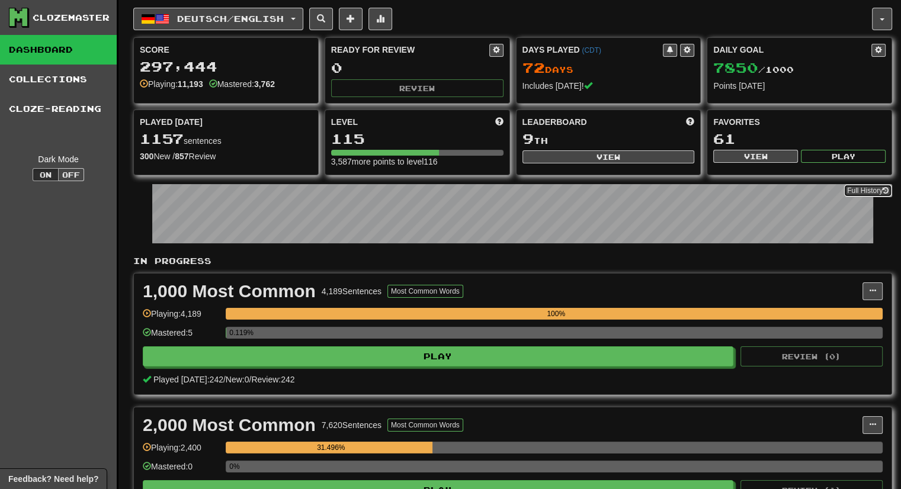
click at [863, 193] on link "Full History" at bounding box center [867, 190] width 49 height 13
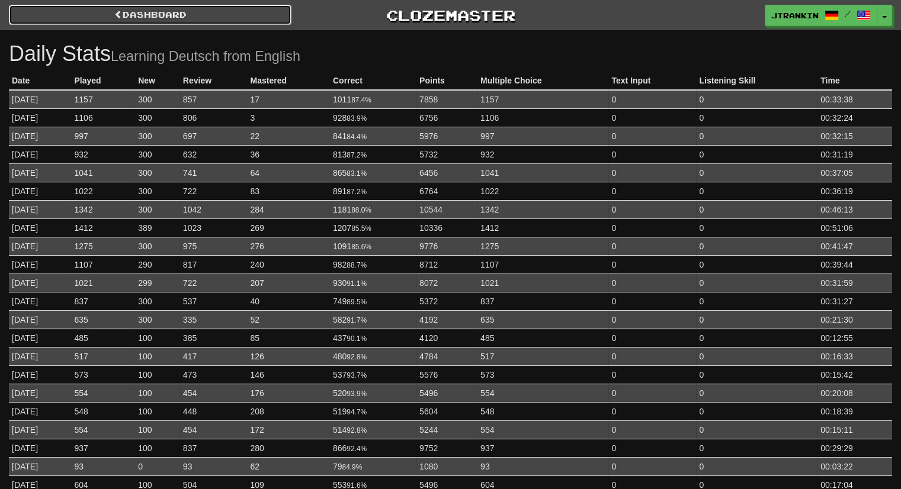
click at [167, 10] on link "Dashboard" at bounding box center [150, 15] width 282 height 20
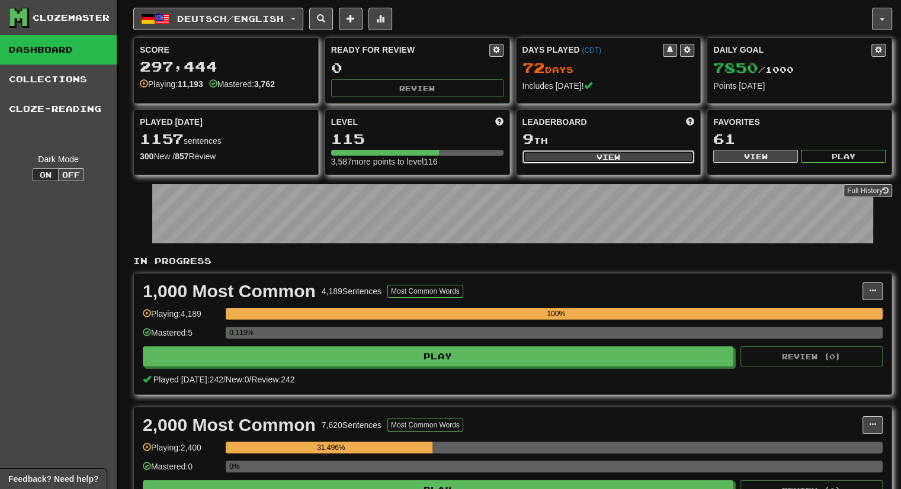
click at [673, 156] on button "View" at bounding box center [608, 156] width 172 height 13
select select "**********"
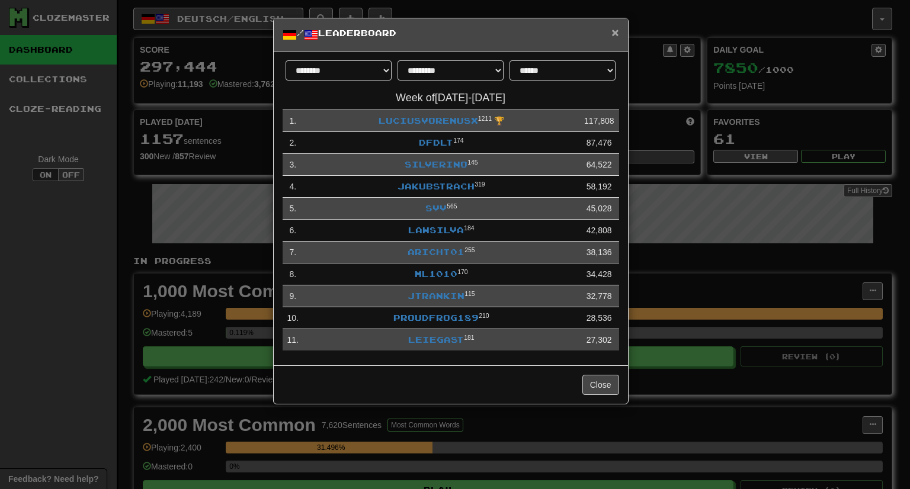
click at [612, 30] on span "×" at bounding box center [614, 32] width 7 height 14
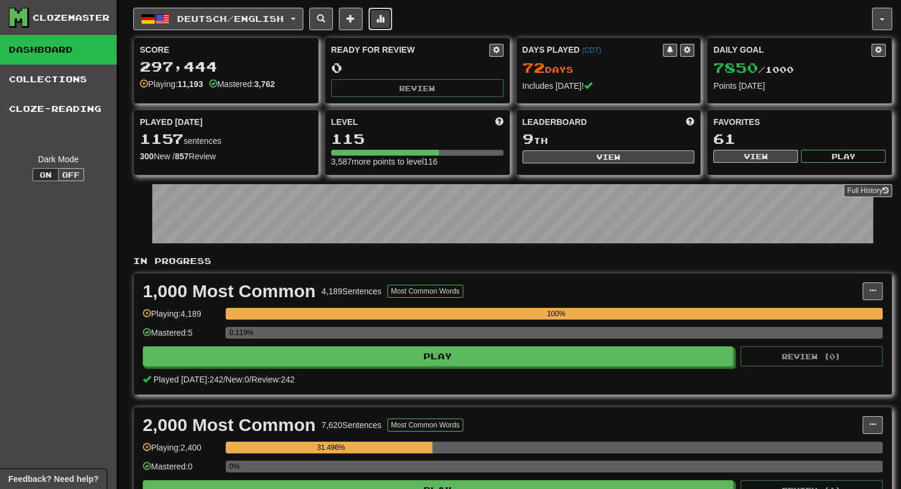
click at [386, 27] on button at bounding box center [380, 19] width 24 height 23
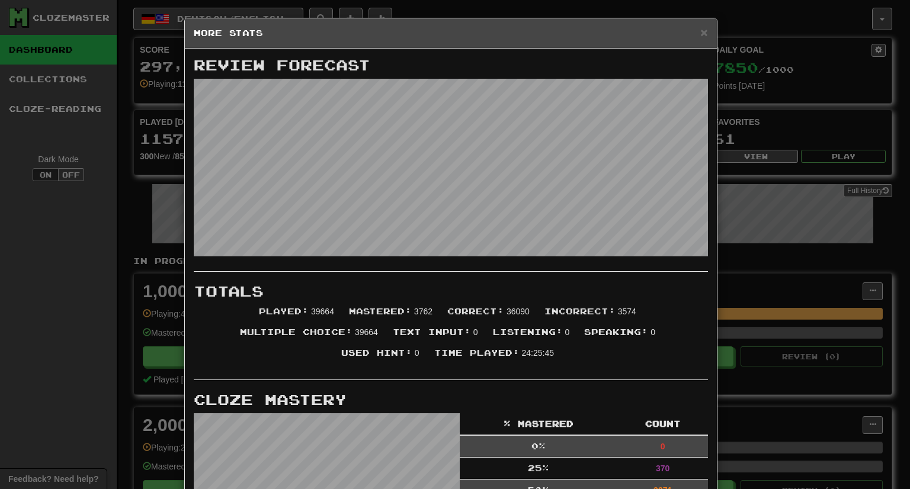
click at [764, 368] on div "× More Stats Review Forecast Totals Played : 39664 Mastered : 3762 Correct : 36…" at bounding box center [455, 244] width 910 height 489
